Goal: Find specific page/section: Find specific page/section

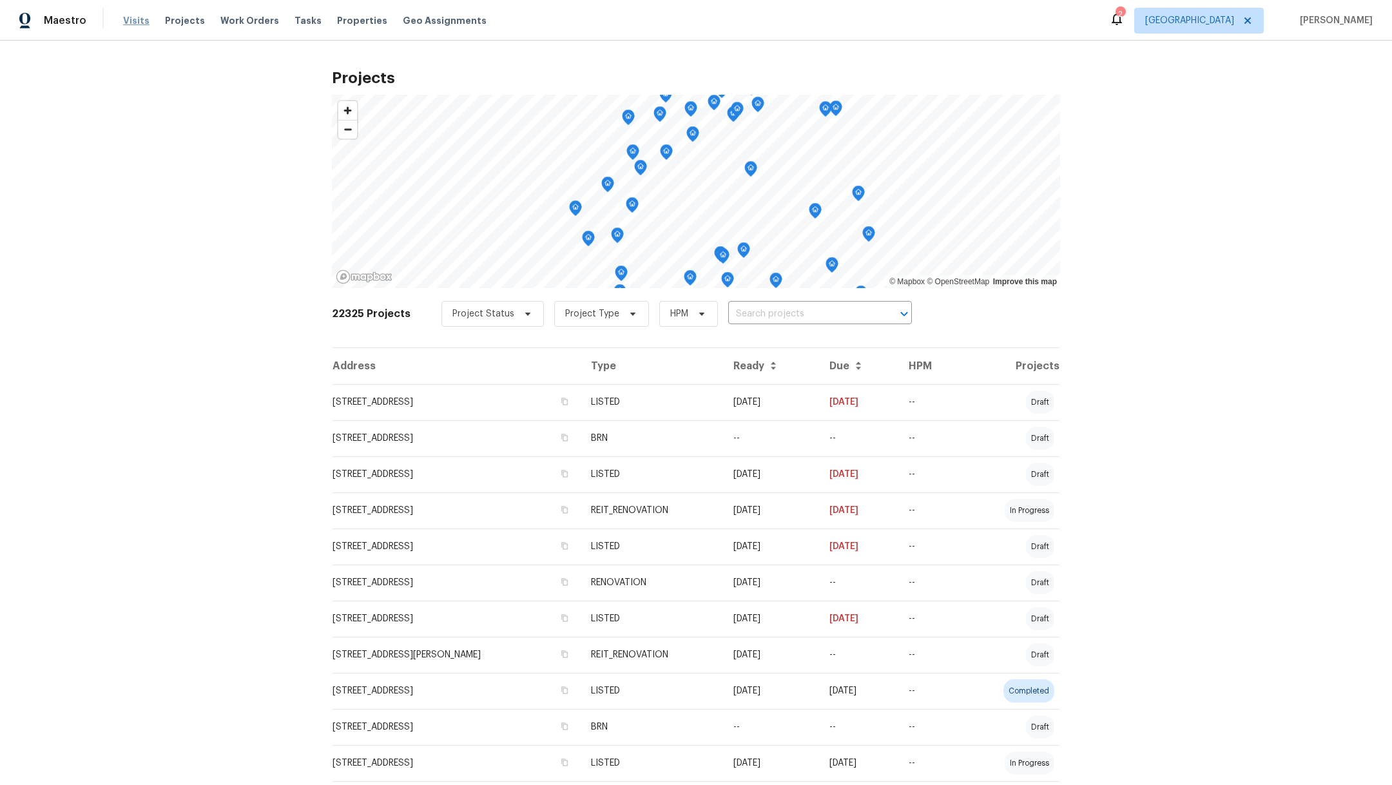
click at [130, 21] on span "Visits" at bounding box center [136, 20] width 26 height 13
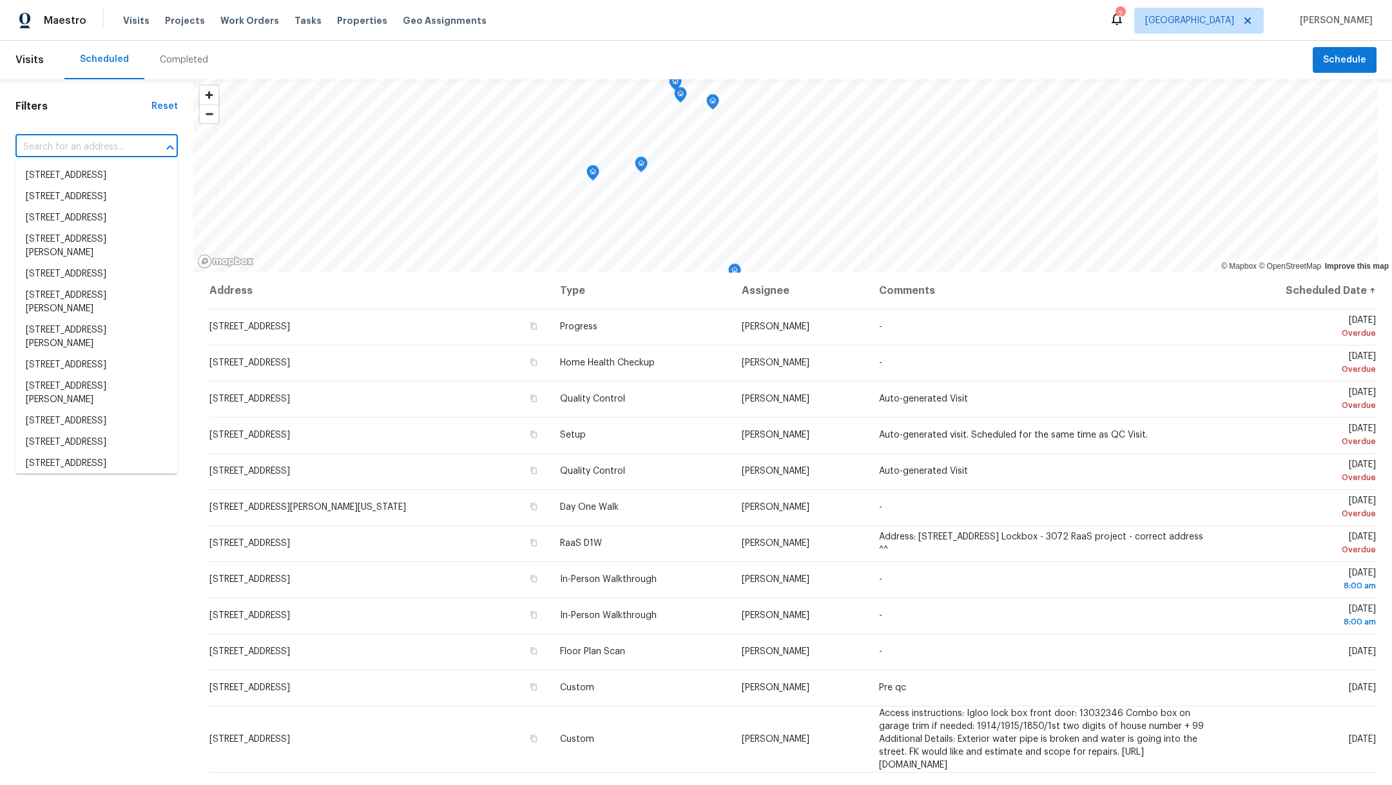
click at [62, 147] on input "text" at bounding box center [78, 147] width 126 height 20
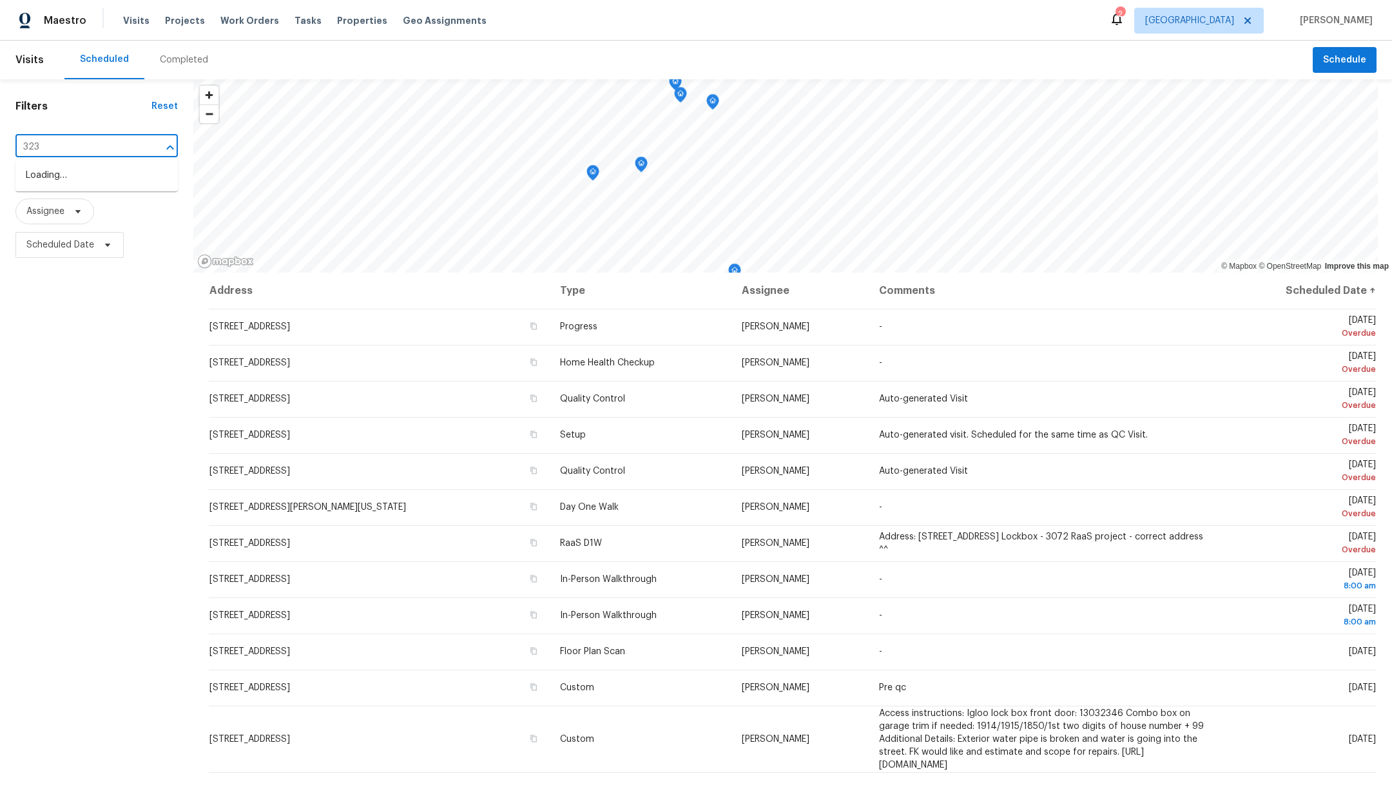
type input "3231"
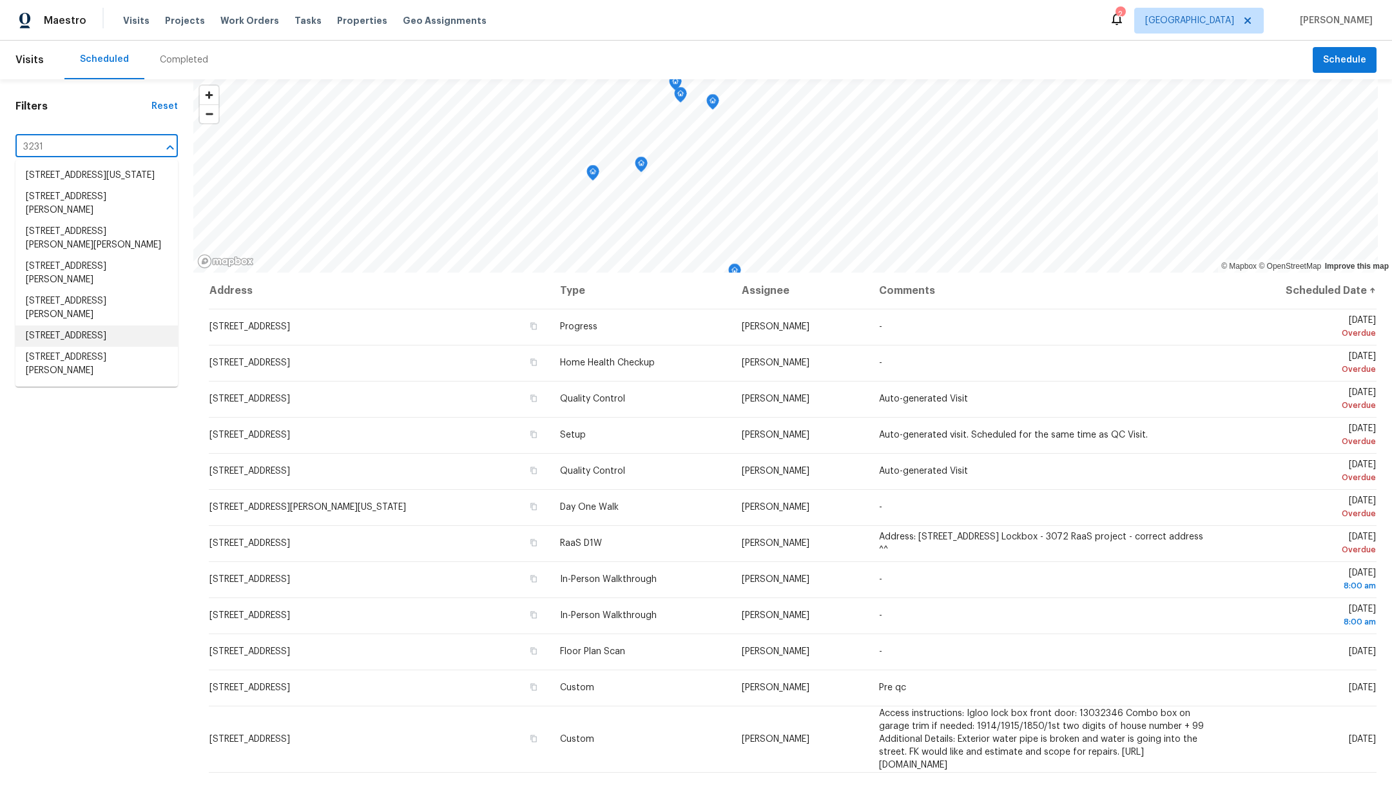
click at [104, 347] on li "[STREET_ADDRESS]" at bounding box center [96, 336] width 162 height 21
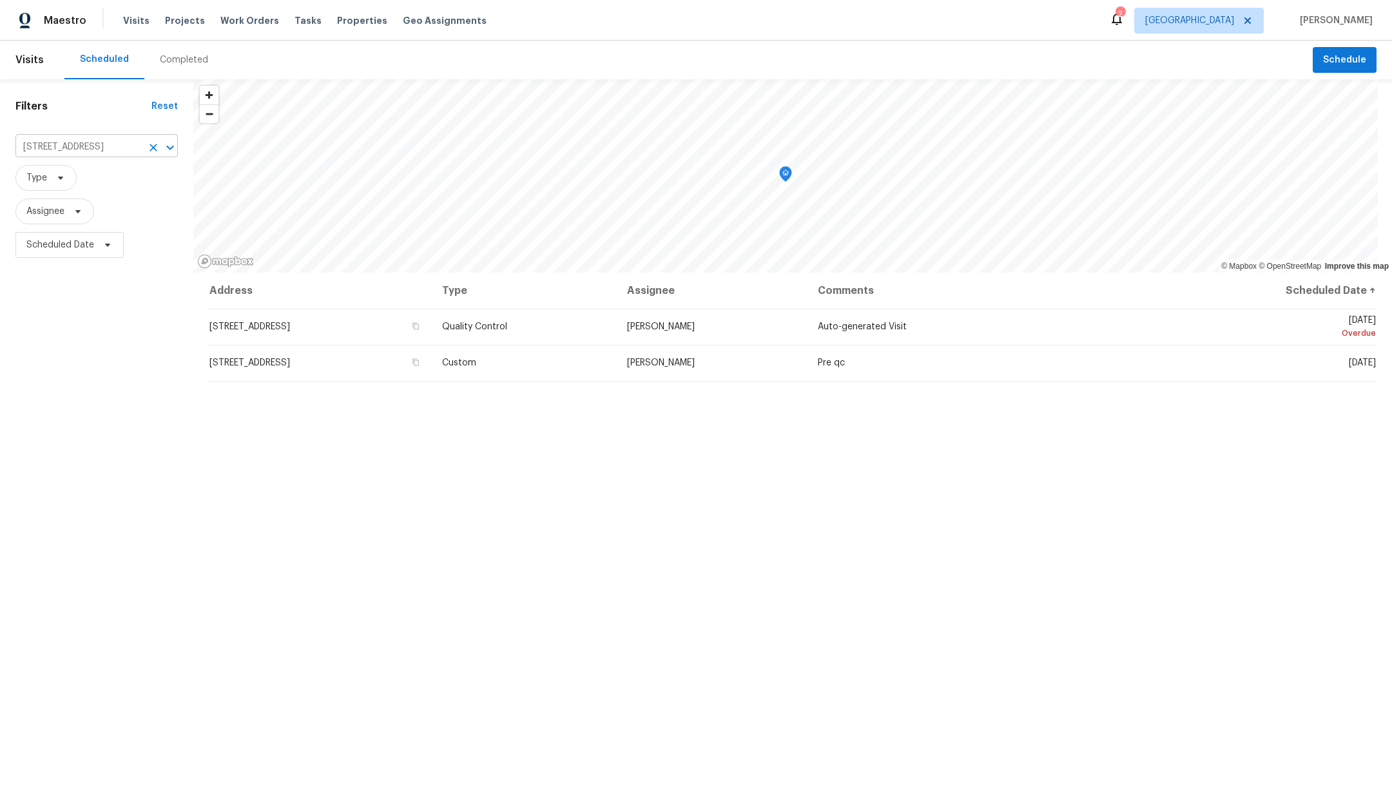
click at [146, 147] on button "Clear" at bounding box center [153, 148] width 18 height 18
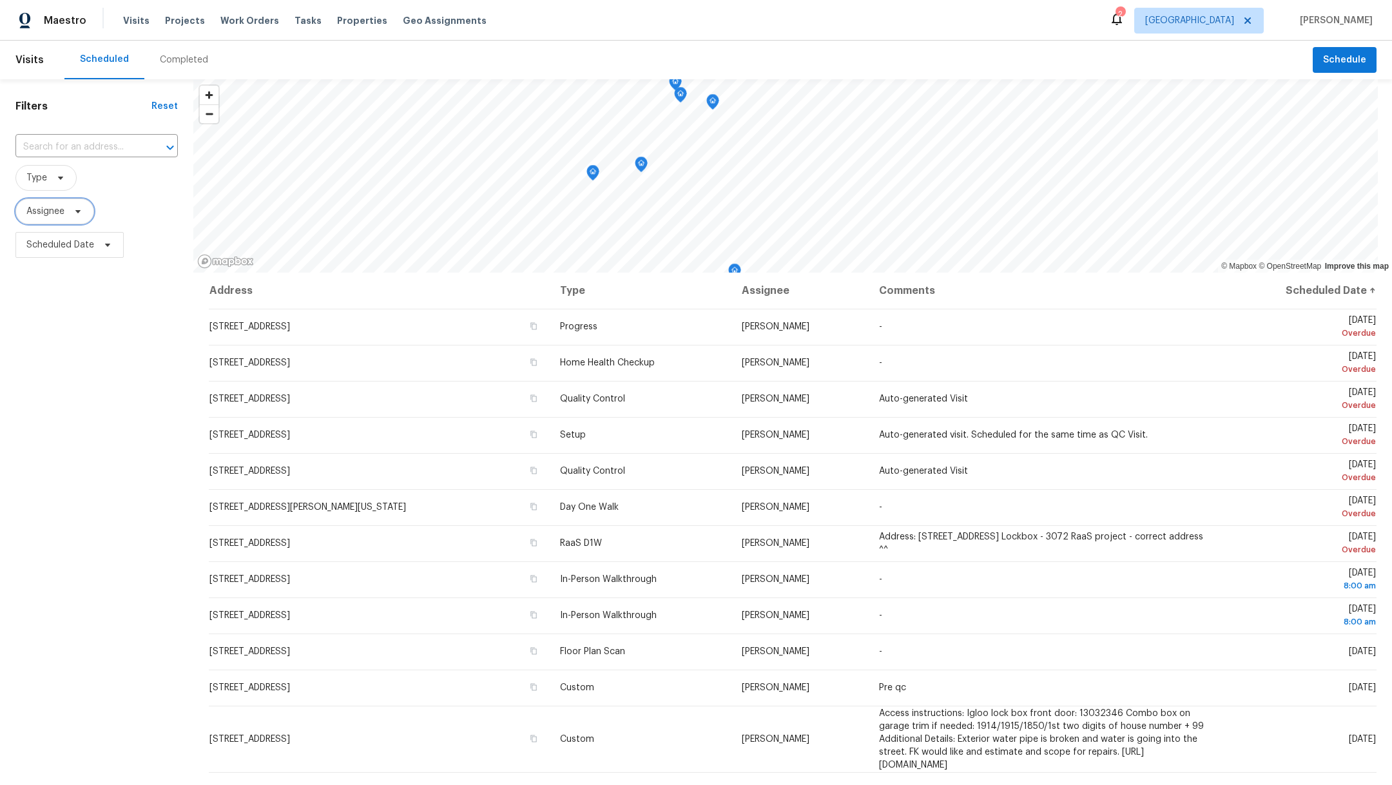
click at [54, 218] on span "Assignee" at bounding box center [54, 212] width 79 height 26
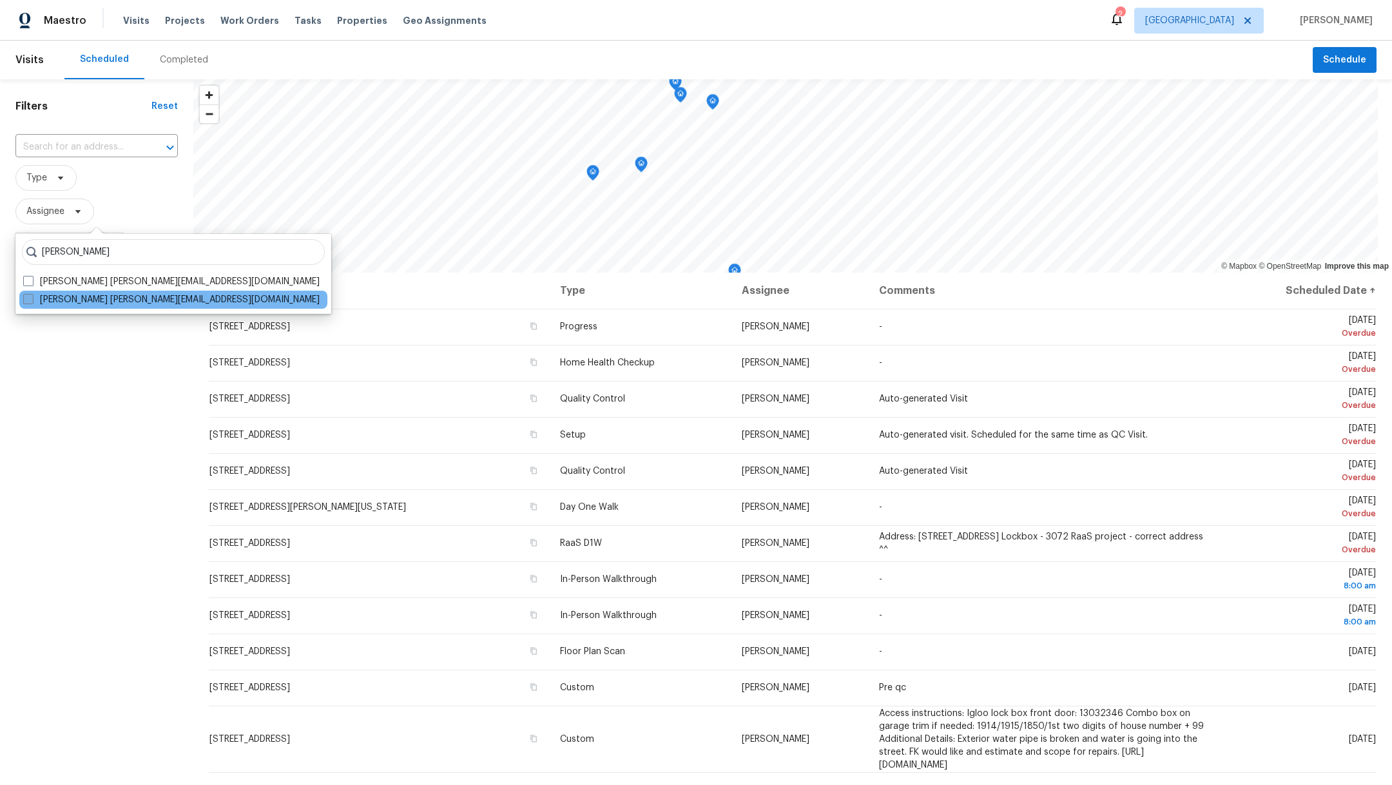
type input "[PERSON_NAME]"
click at [26, 295] on span at bounding box center [28, 299] width 10 height 10
click at [26, 295] on input "[PERSON_NAME] [PERSON_NAME][EMAIL_ADDRESS][DOMAIN_NAME]" at bounding box center [27, 297] width 8 height 8
checkbox input "true"
